Goal: Communication & Community: Answer question/provide support

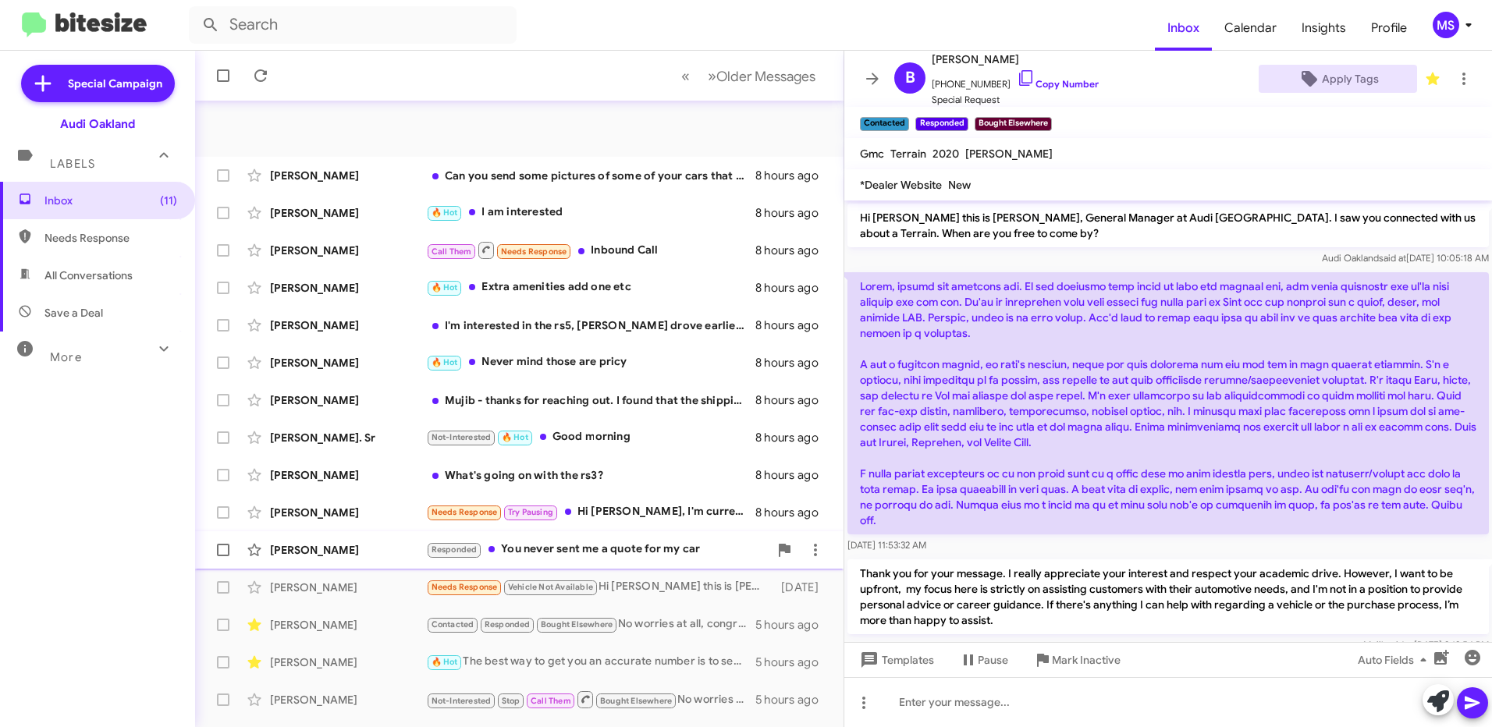
scroll to position [1042, 0]
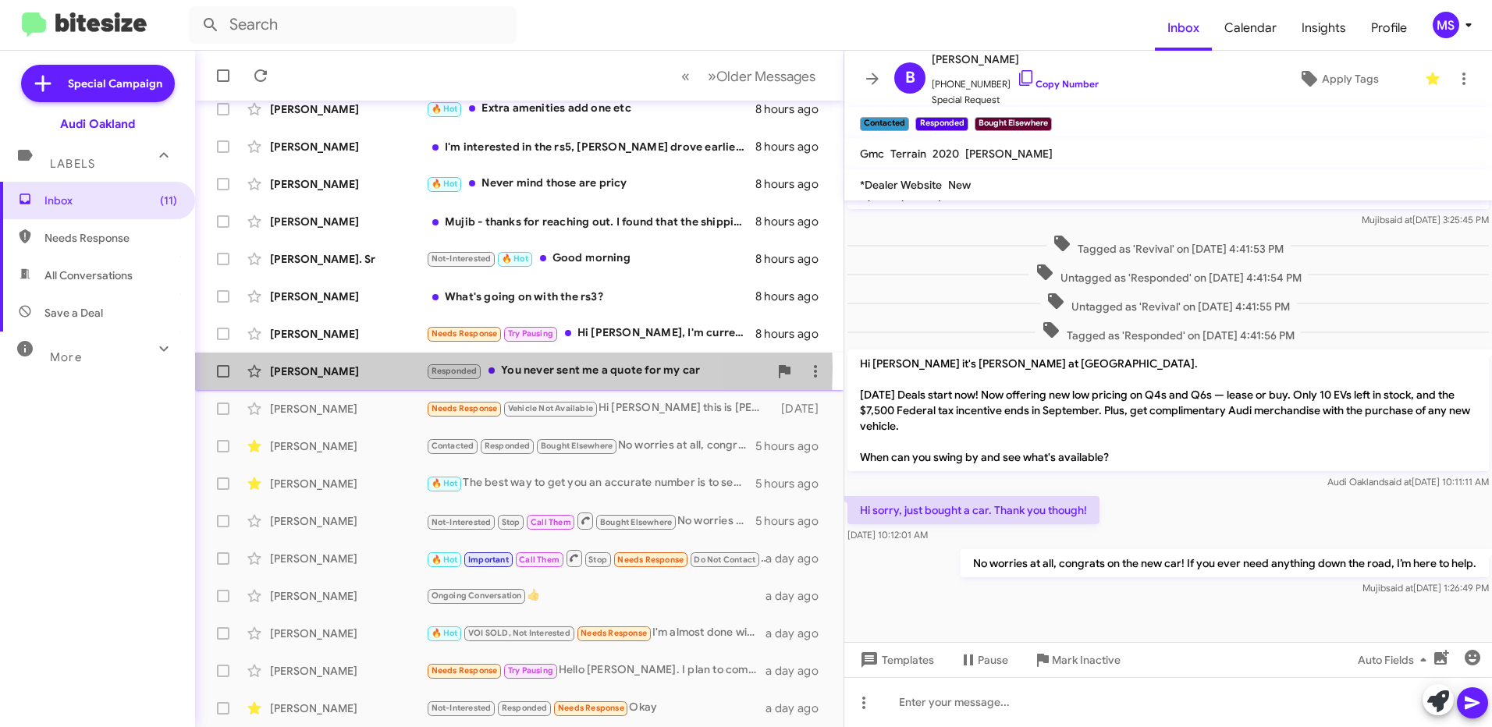
click at [380, 368] on div "[PERSON_NAME]" at bounding box center [348, 372] width 156 height 16
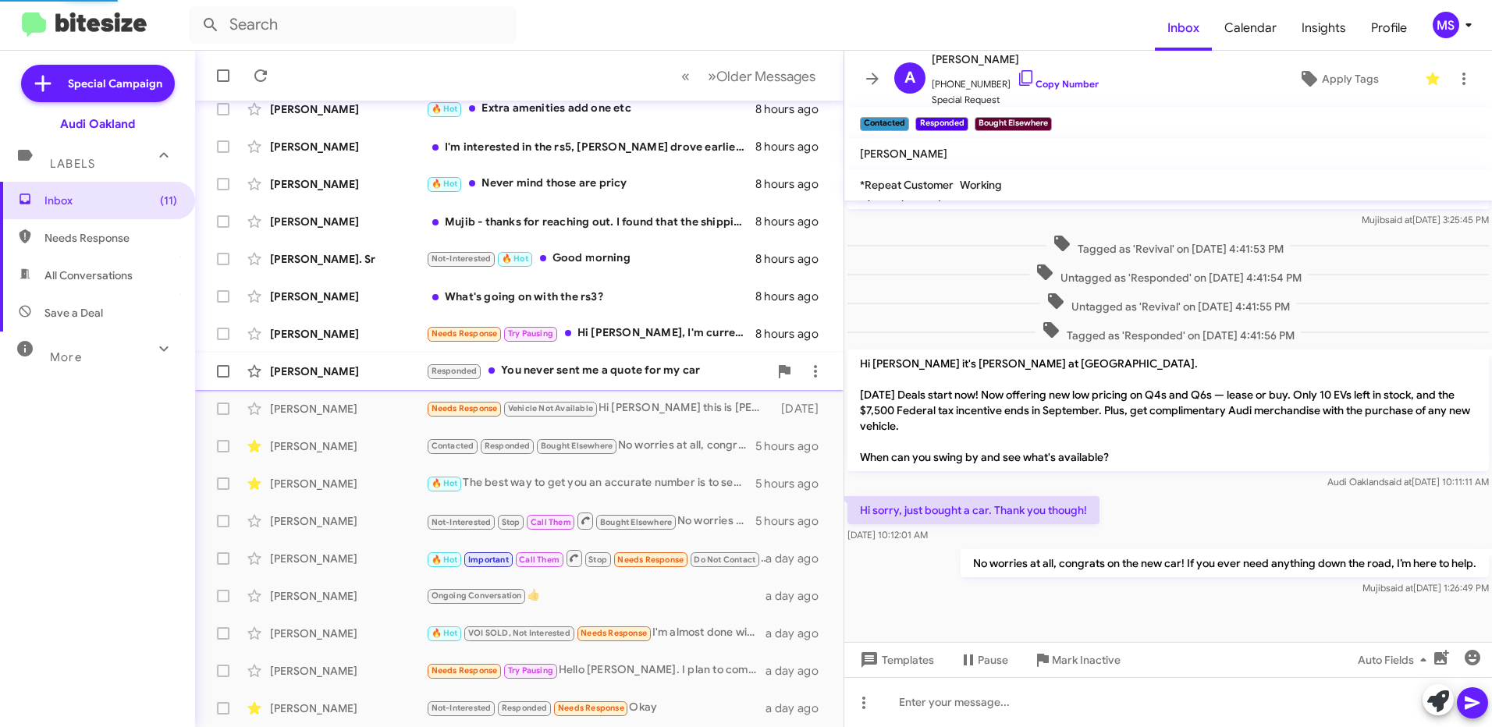
scroll to position [275, 0]
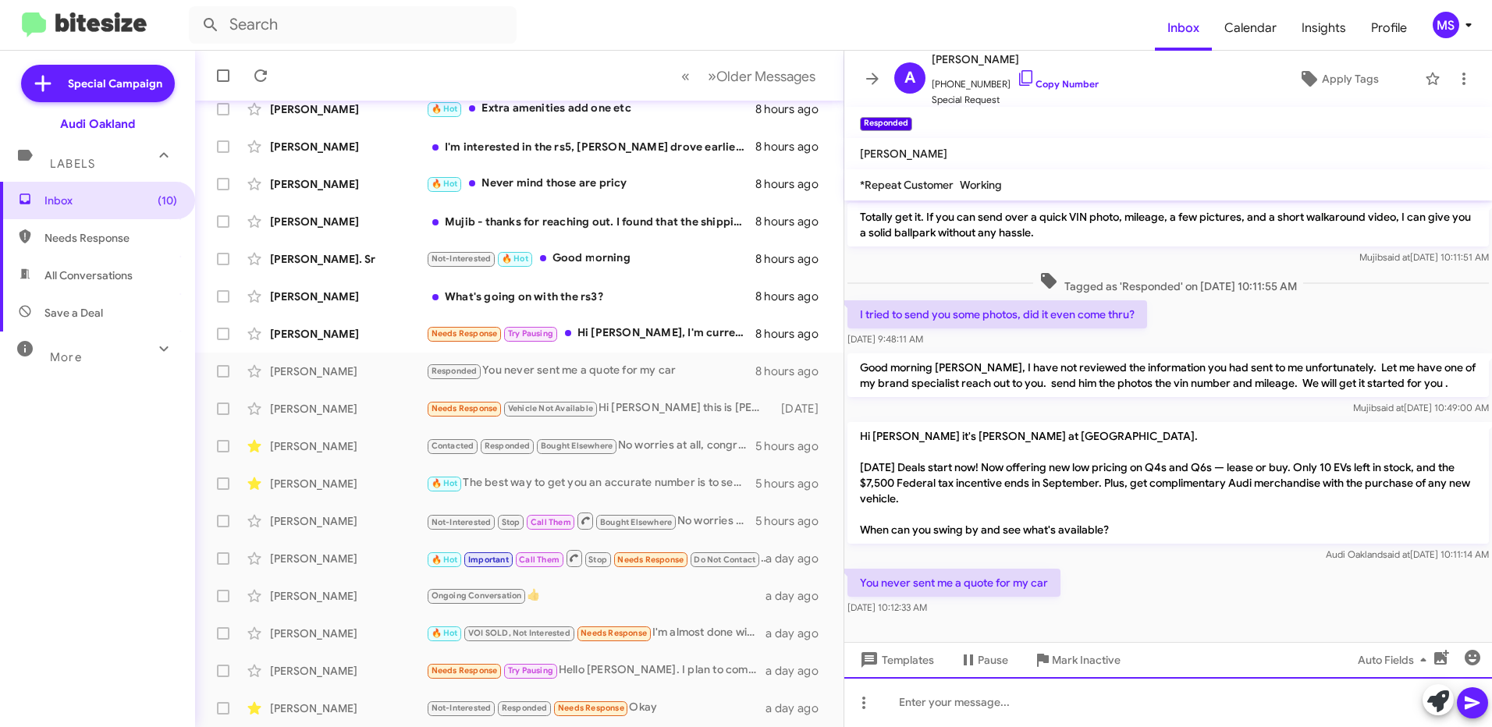
click at [1044, 705] on div at bounding box center [1168, 702] width 648 height 50
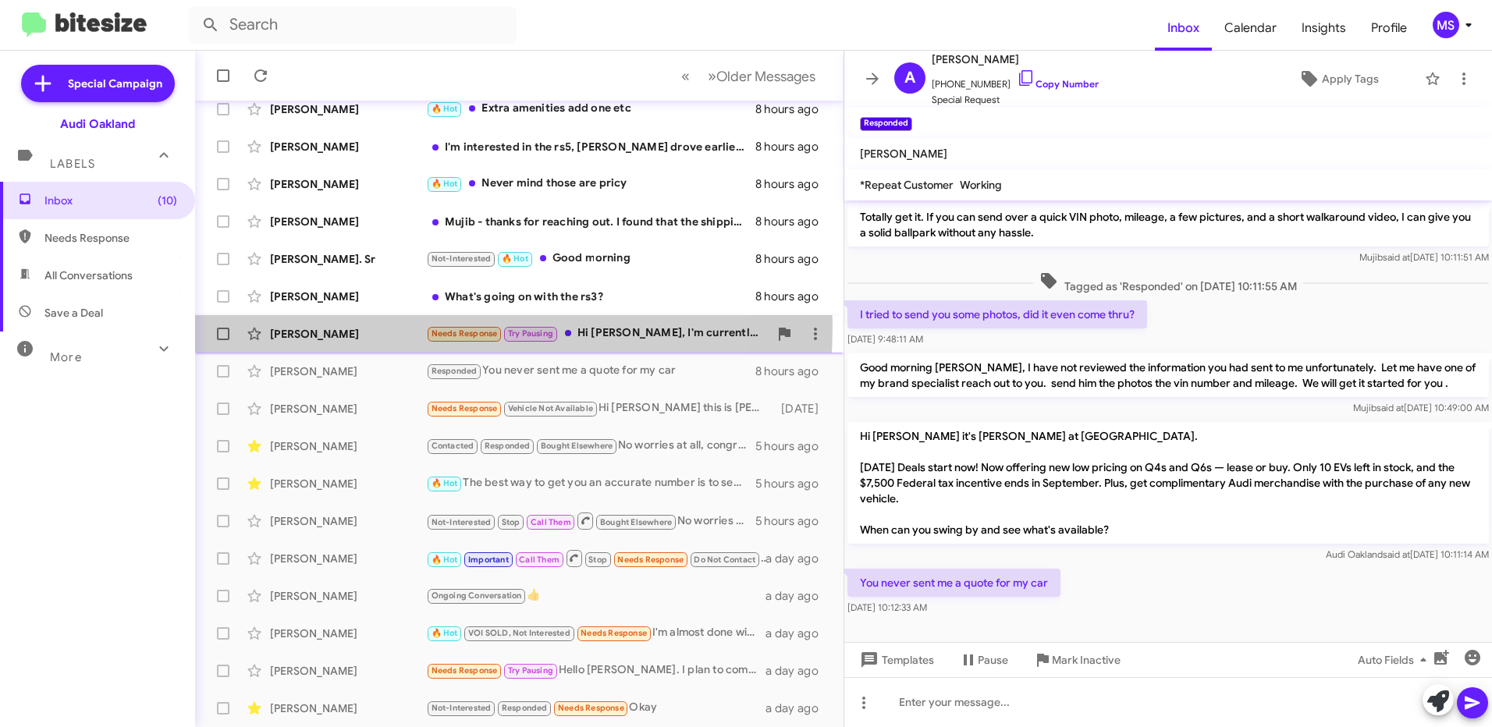
click at [393, 326] on div "[PERSON_NAME]" at bounding box center [348, 334] width 156 height 16
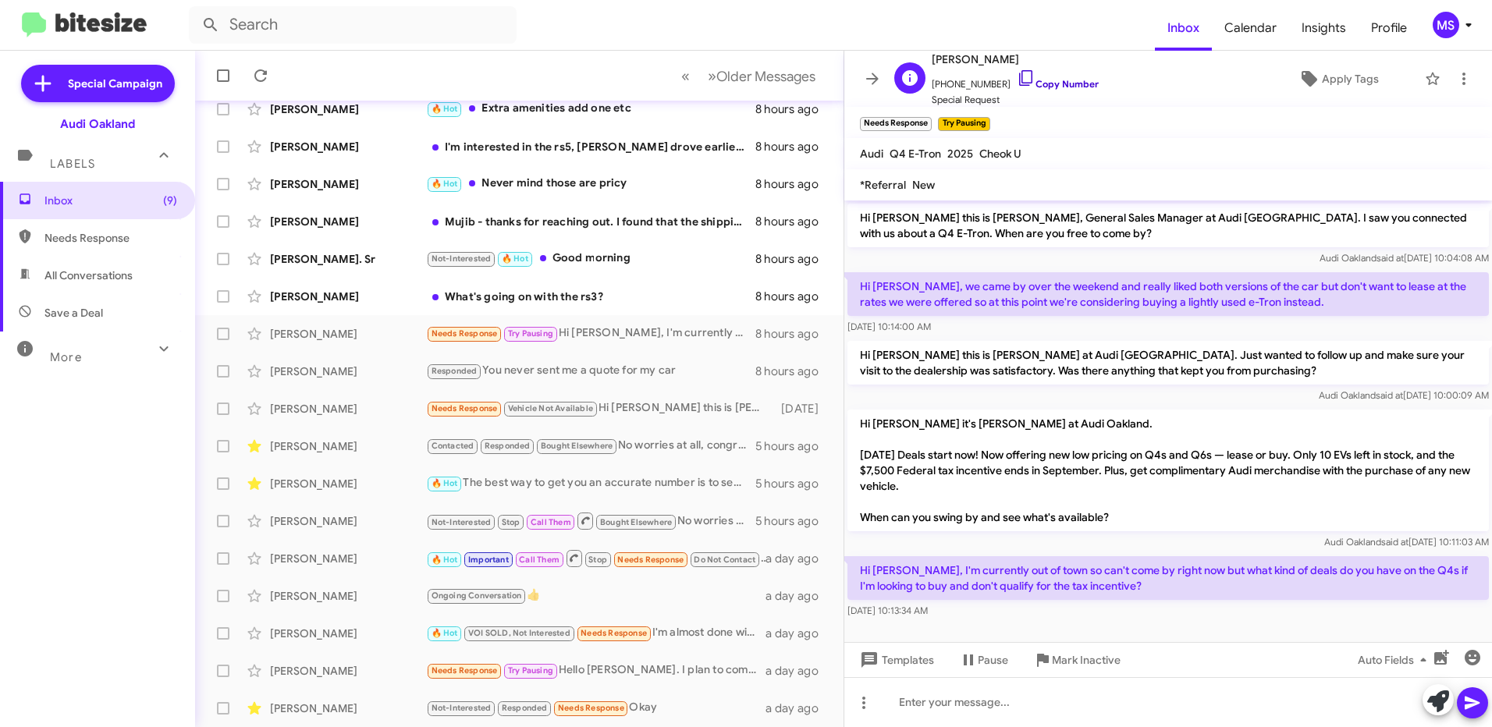
click at [1055, 81] on link "Copy Number" at bounding box center [1058, 84] width 82 height 12
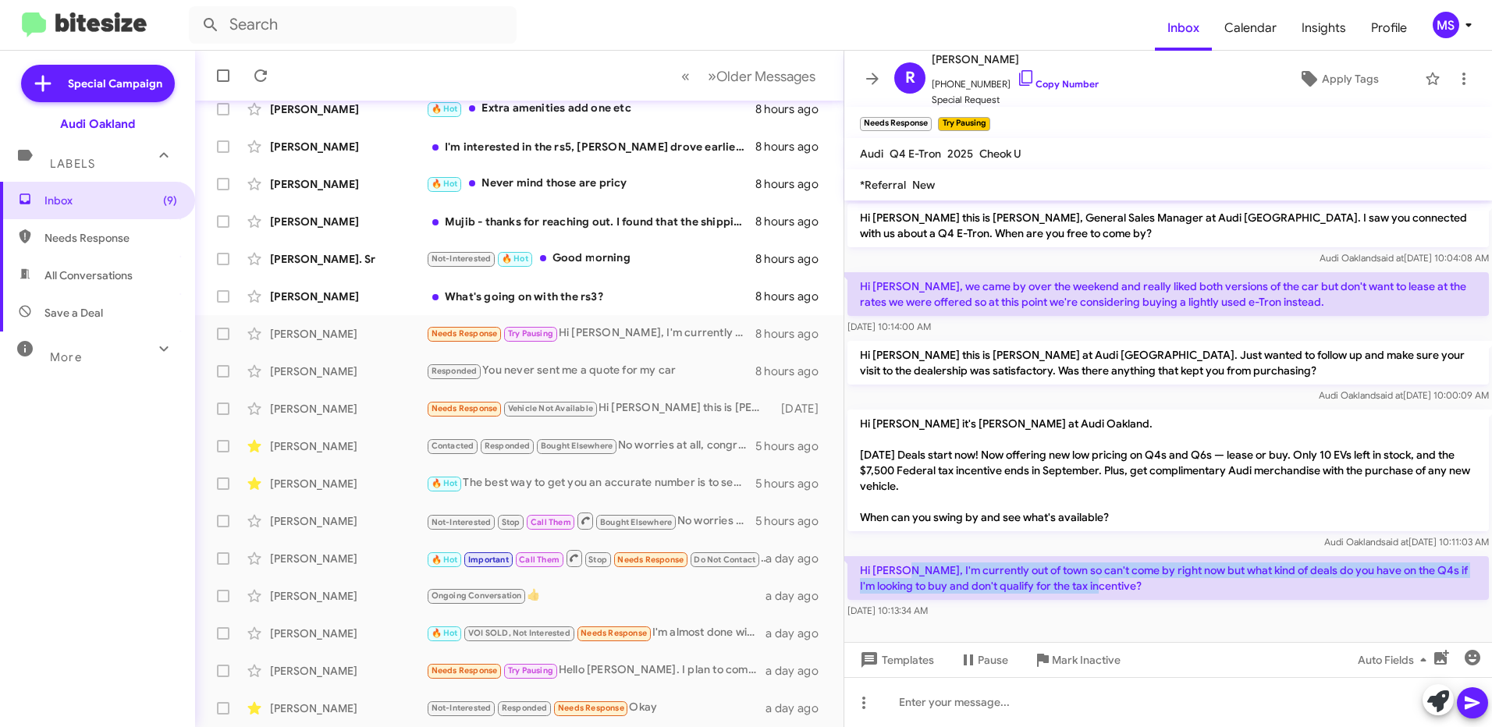
drag, startPoint x: 903, startPoint y: 568, endPoint x: 1086, endPoint y: 591, distance: 184.9
click at [1086, 591] on p "Hi [PERSON_NAME], I'm currently out of town so can't come by right now but what…" at bounding box center [1167, 578] width 641 height 44
copy p "I'm currently out of town so can't come by right now but what kind of deals do …"
